Goal: Obtain resource: Download file/media

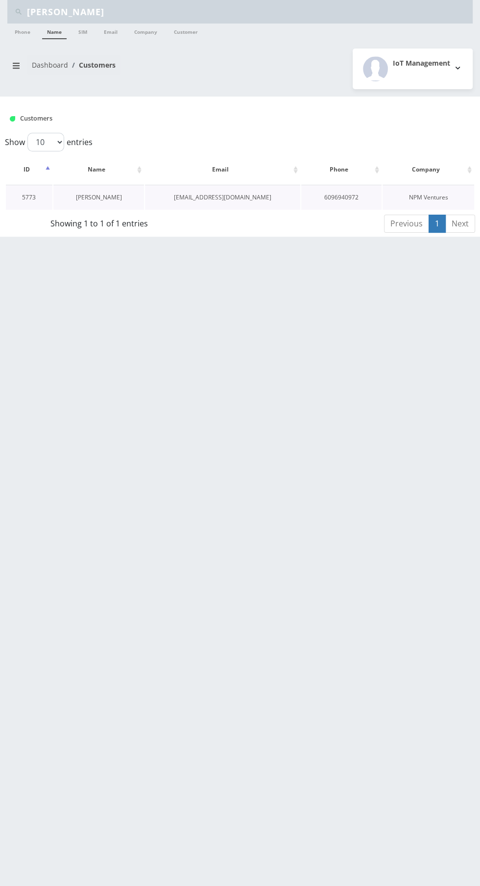
click at [94, 197] on link "[PERSON_NAME]" at bounding box center [99, 197] width 46 height 8
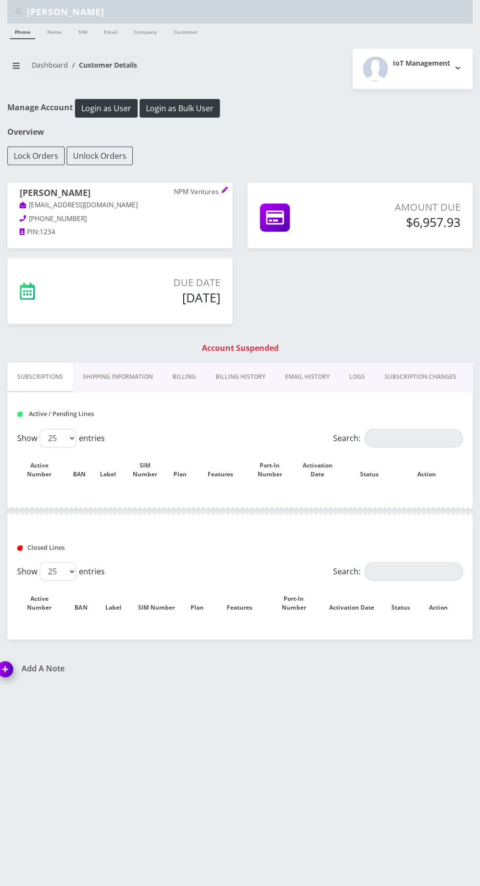
click at [225, 377] on link "Billing History" at bounding box center [241, 377] width 70 height 28
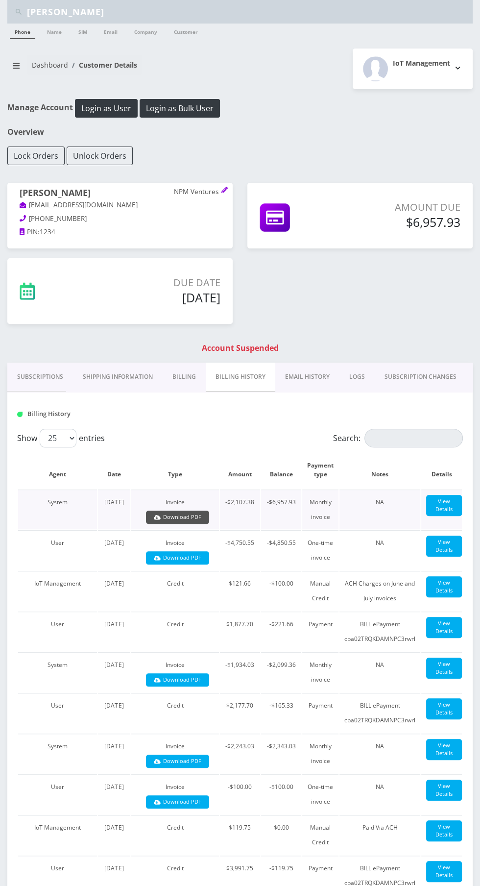
click at [187, 518] on link "Download PDF" at bounding box center [177, 517] width 63 height 13
